Goal: Transaction & Acquisition: Download file/media

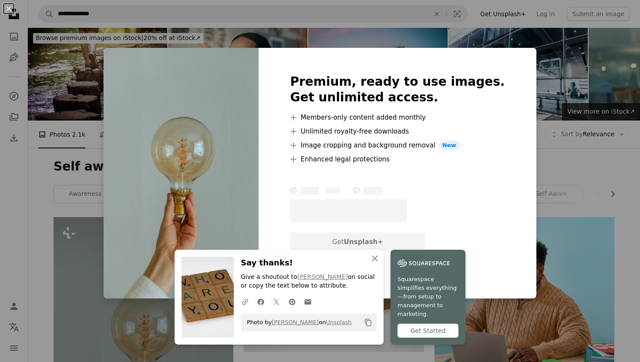
scroll to position [223, 0]
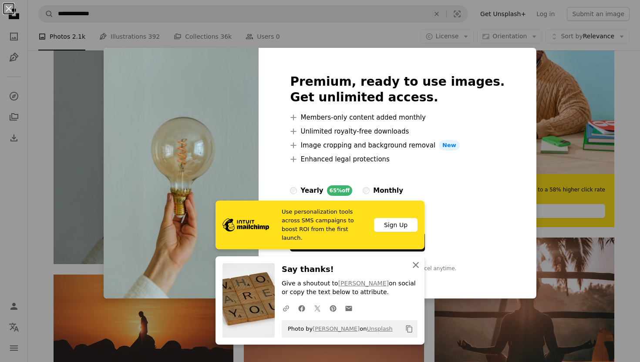
click at [415, 266] on icon "button" at bounding box center [415, 265] width 6 height 6
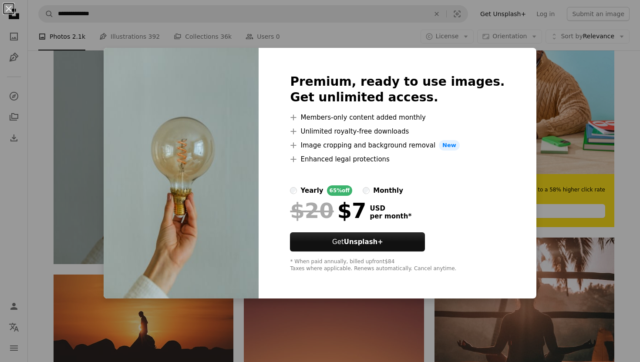
click at [630, 102] on div "An X shape Premium, ready to use images. Get unlimited access. A plus sign Memb…" at bounding box center [320, 181] width 640 height 362
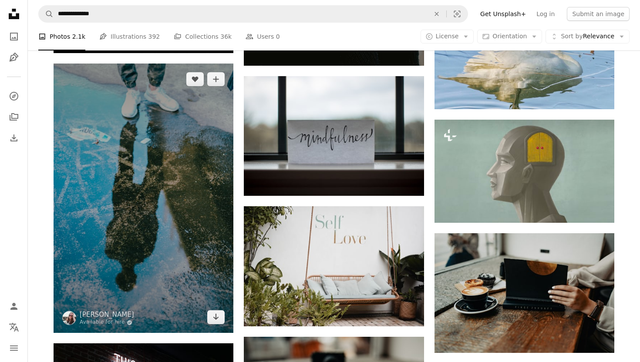
scroll to position [944, 0]
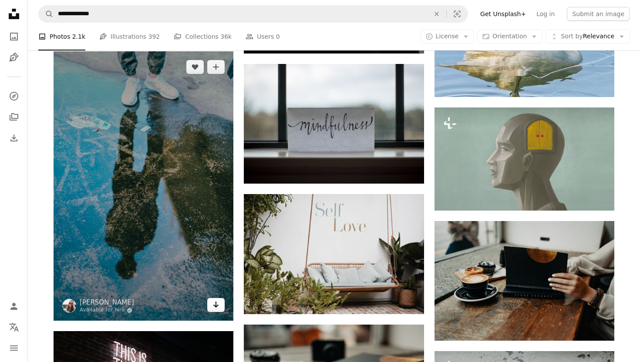
click at [217, 306] on icon "Download" at bounding box center [216, 305] width 6 height 6
